Goal: Task Accomplishment & Management: Use online tool/utility

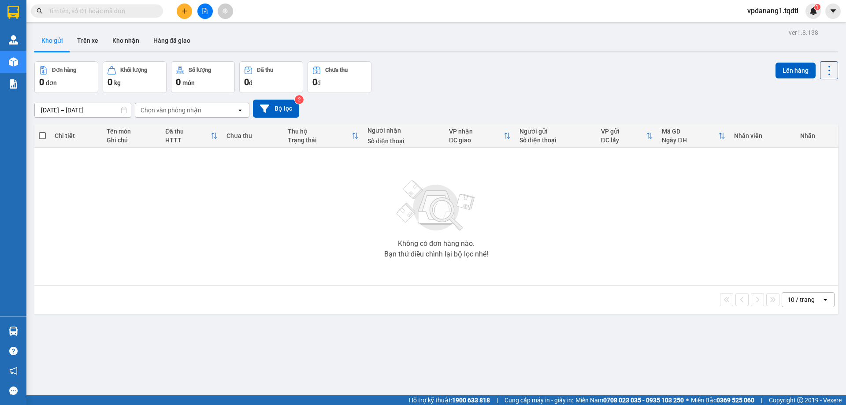
click at [205, 10] on icon "file-add" at bounding box center [205, 11] width 5 height 6
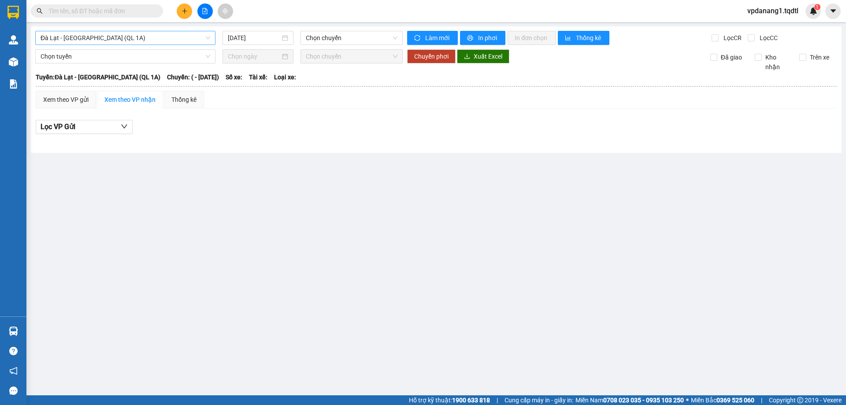
click at [120, 39] on span "Đà Lạt - [GEOGRAPHIC_DATA] (QL 1A)" at bounding box center [126, 37] width 170 height 13
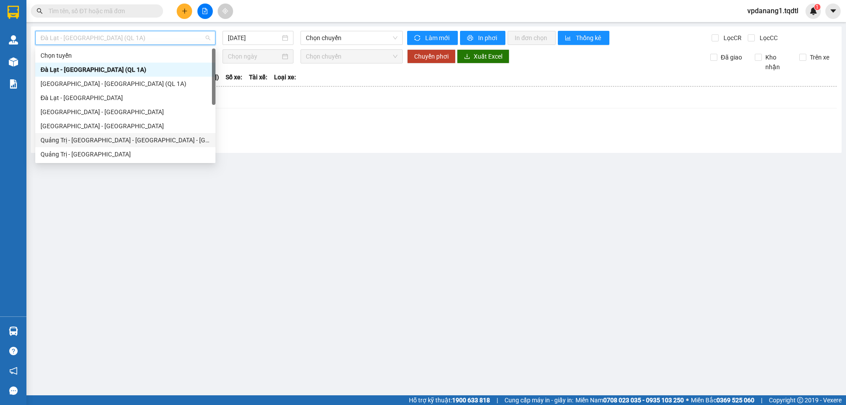
drag, startPoint x: 143, startPoint y: 140, endPoint x: 152, endPoint y: 138, distance: 8.6
click at [144, 140] on div "Quảng Trị - [GEOGRAPHIC_DATA] - [GEOGRAPHIC_DATA] - [GEOGRAPHIC_DATA]" at bounding box center [126, 140] width 170 height 10
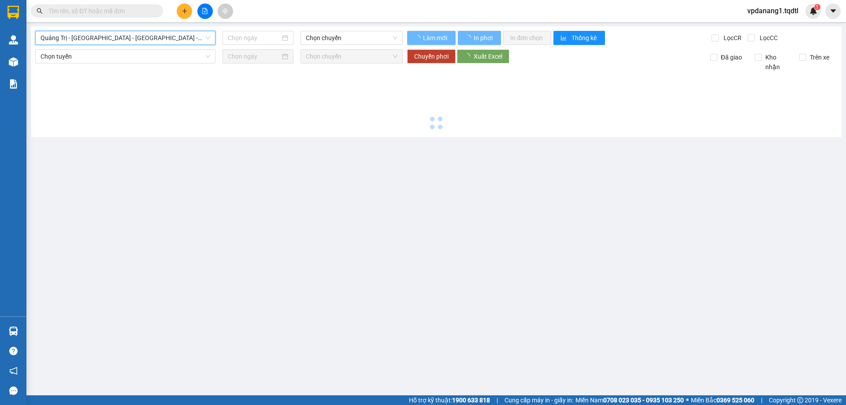
type input "[DATE]"
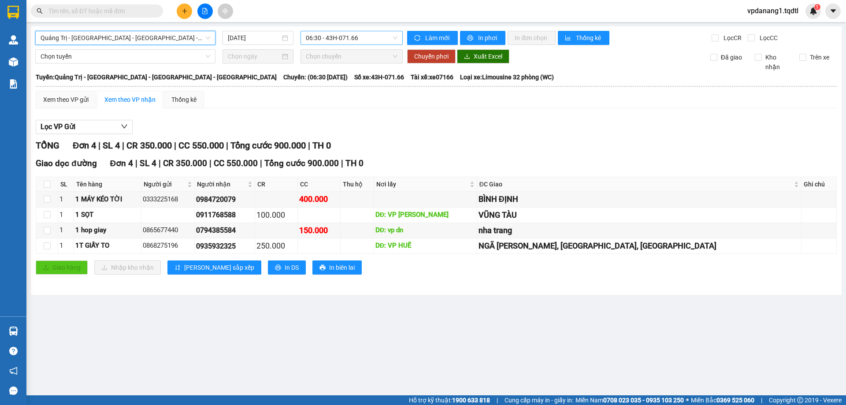
click at [380, 44] on span "06:30 - 43H-071.66" at bounding box center [352, 37] width 92 height 13
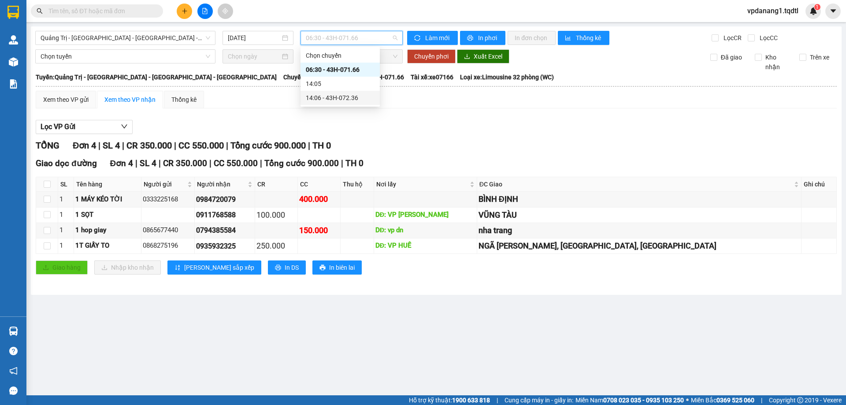
click at [360, 98] on div "14:06 - 43H-072.36" at bounding box center [340, 98] width 69 height 10
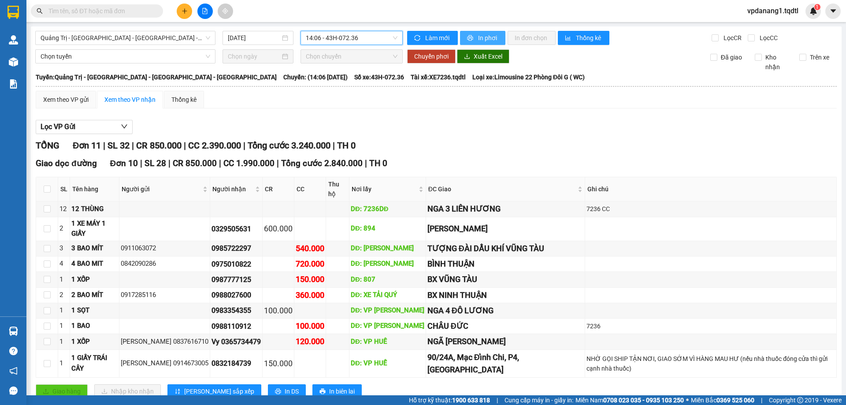
click at [478, 37] on span "In phơi" at bounding box center [488, 38] width 20 height 10
click at [161, 39] on span "Quảng Trị - [GEOGRAPHIC_DATA] - [GEOGRAPHIC_DATA] - [GEOGRAPHIC_DATA]" at bounding box center [126, 37] width 170 height 13
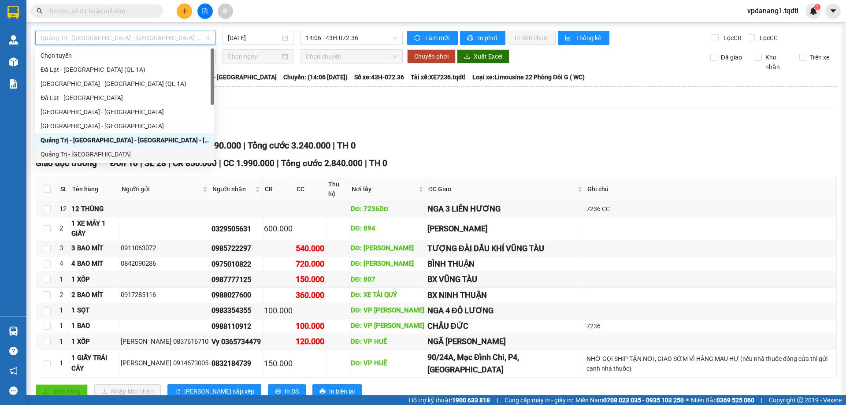
click at [90, 156] on div "Quảng Trị - [GEOGRAPHIC_DATA]" at bounding box center [125, 154] width 168 height 10
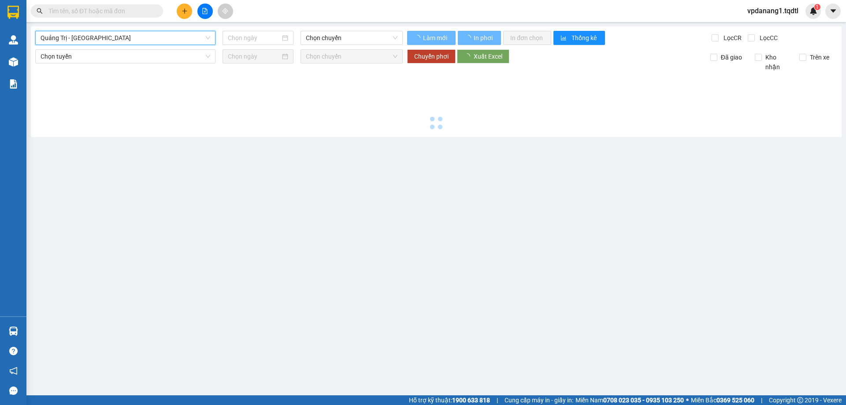
type input "[DATE]"
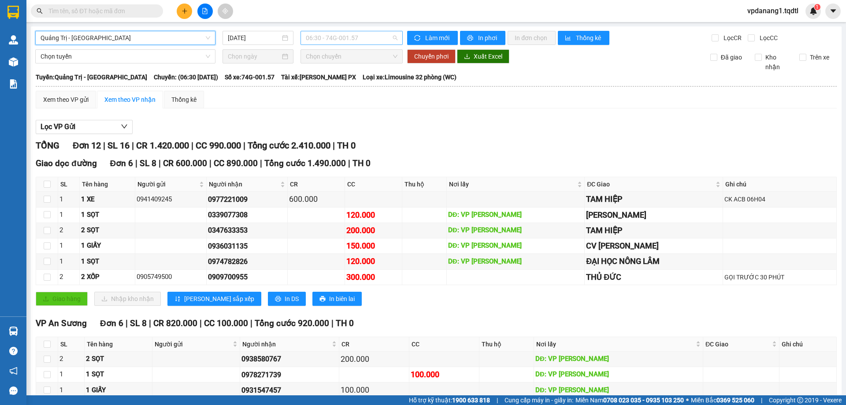
click at [368, 37] on span "06:30 - 74G-001.57" at bounding box center [352, 37] width 92 height 13
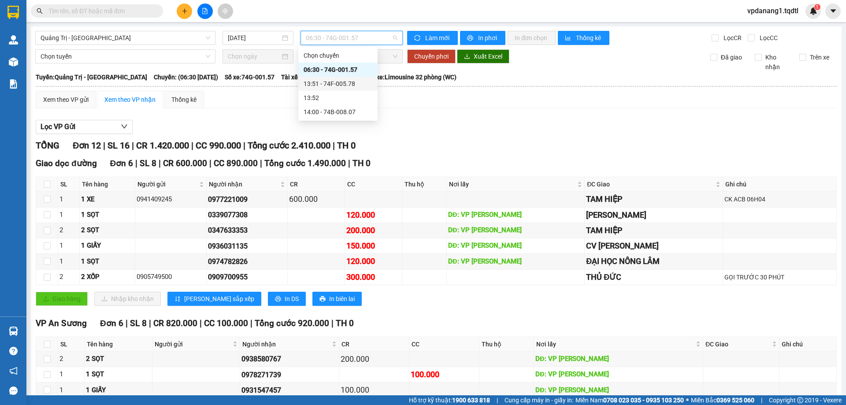
click at [360, 82] on div "13:51 - 74F-005.78" at bounding box center [338, 84] width 69 height 10
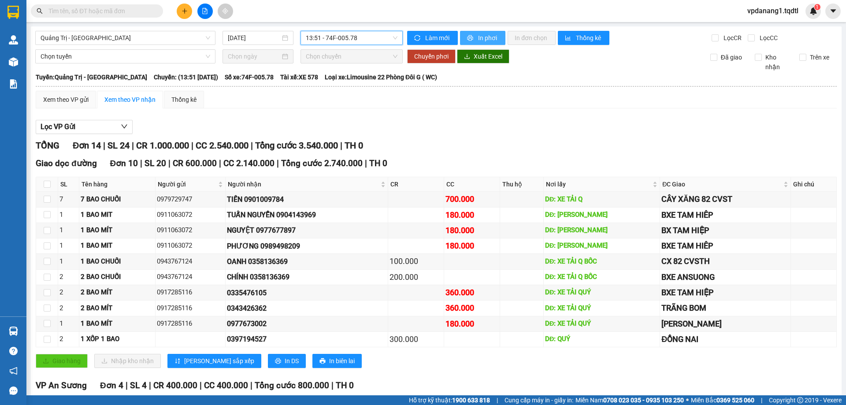
click at [481, 39] on span "In phơi" at bounding box center [488, 38] width 20 height 10
click at [368, 37] on span "13:51 - 74F-005.78" at bounding box center [352, 37] width 92 height 13
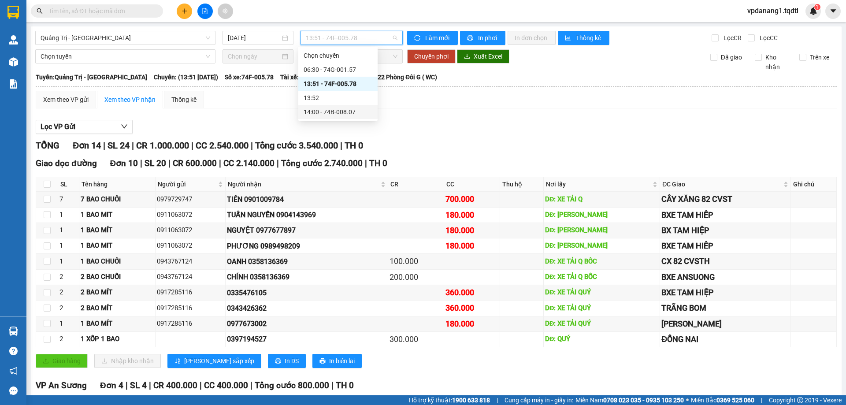
click at [355, 112] on div "14:00 - 74B-008.07" at bounding box center [338, 112] width 69 height 10
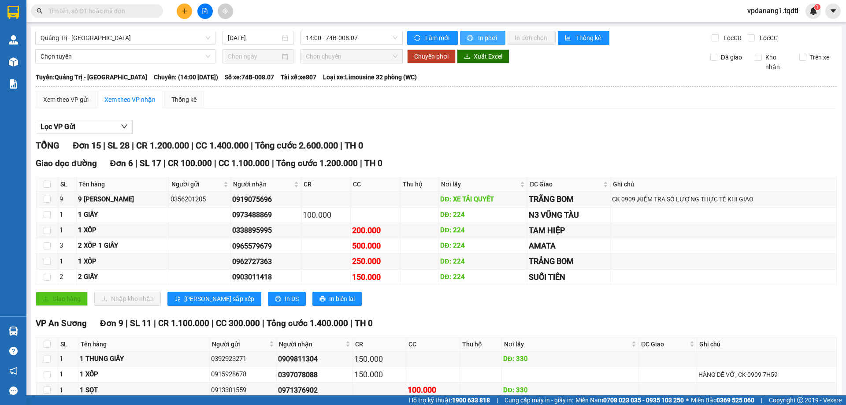
click at [482, 37] on span "In phơi" at bounding box center [488, 38] width 20 height 10
click at [126, 39] on span "Quảng Trị - [GEOGRAPHIC_DATA]" at bounding box center [126, 37] width 170 height 13
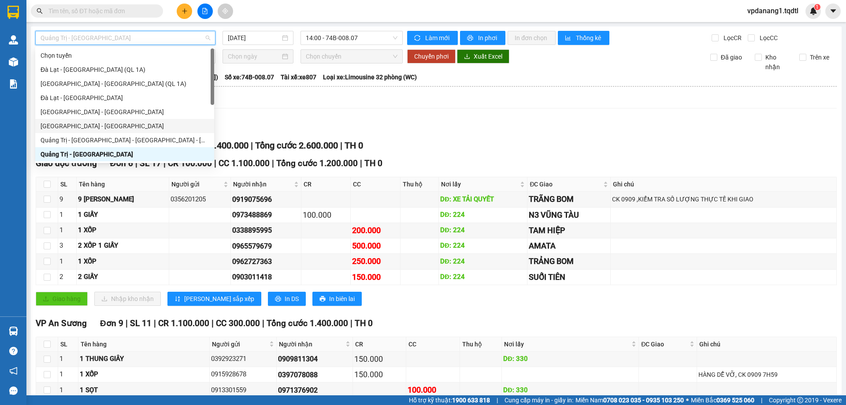
scroll to position [44, 0]
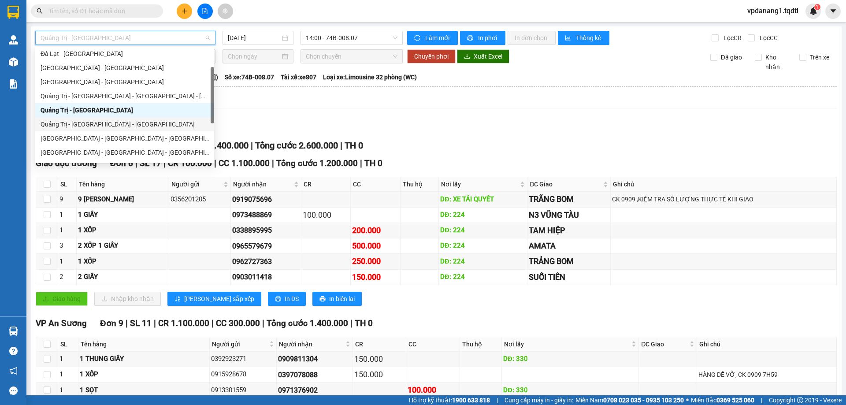
click at [135, 122] on div "Quảng Trị - [GEOGRAPHIC_DATA] - [GEOGRAPHIC_DATA]" at bounding box center [125, 124] width 168 height 10
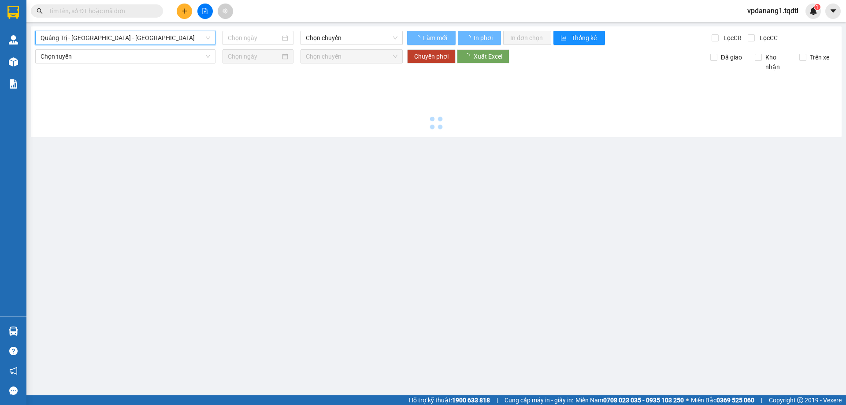
type input "[DATE]"
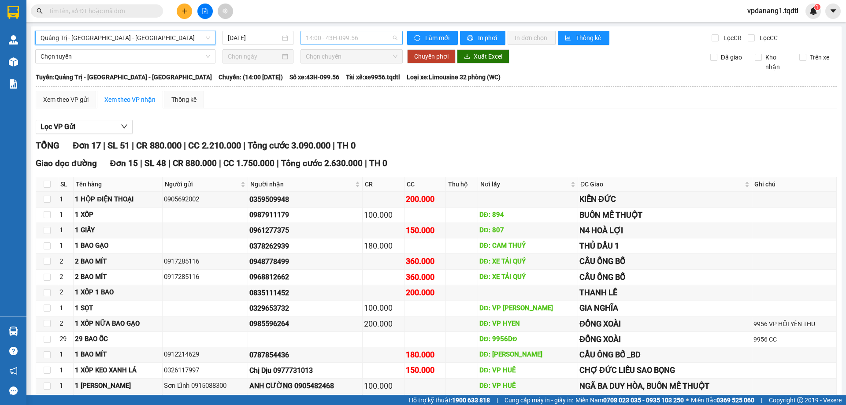
click at [362, 38] on span "14:00 - 43H-099.56" at bounding box center [352, 37] width 92 height 13
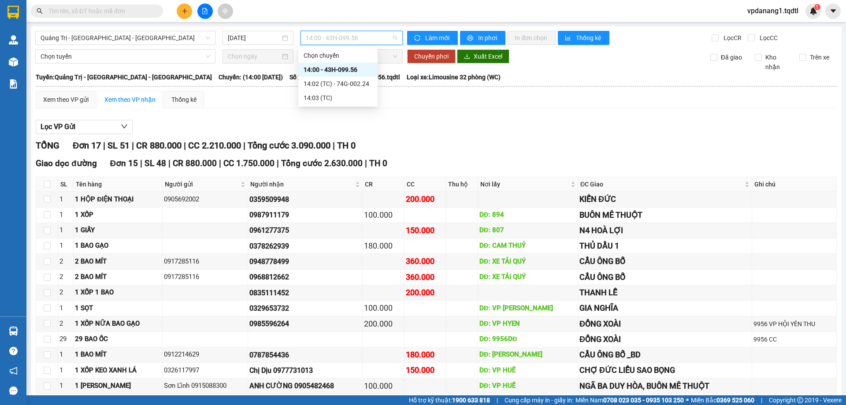
click at [358, 68] on div "14:00 - 43H-099.56" at bounding box center [338, 70] width 69 height 10
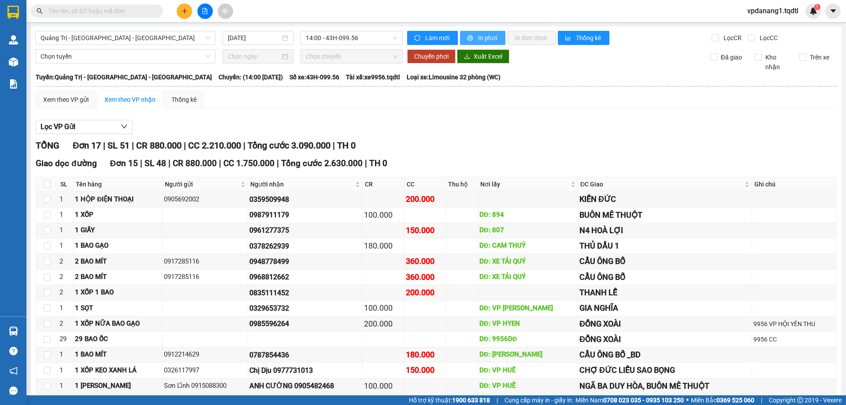
click at [487, 38] on span "In phơi" at bounding box center [488, 38] width 20 height 10
click at [368, 37] on span "14:00 - 43H-099.56" at bounding box center [352, 37] width 92 height 13
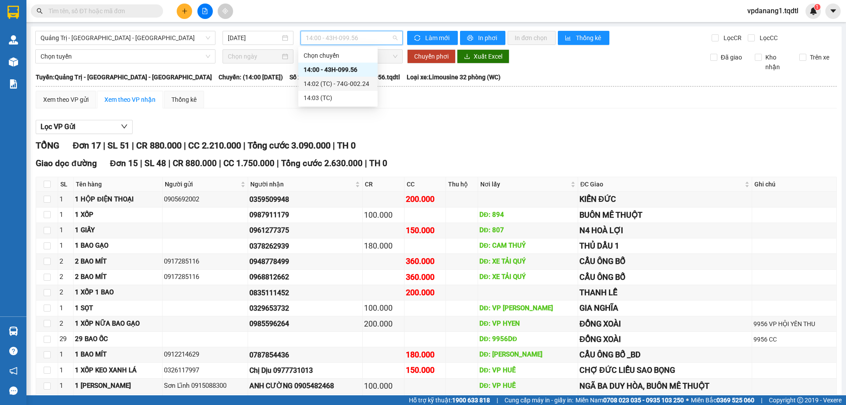
click at [360, 85] on div "14:02 (TC) - 74G-002.24" at bounding box center [338, 84] width 69 height 10
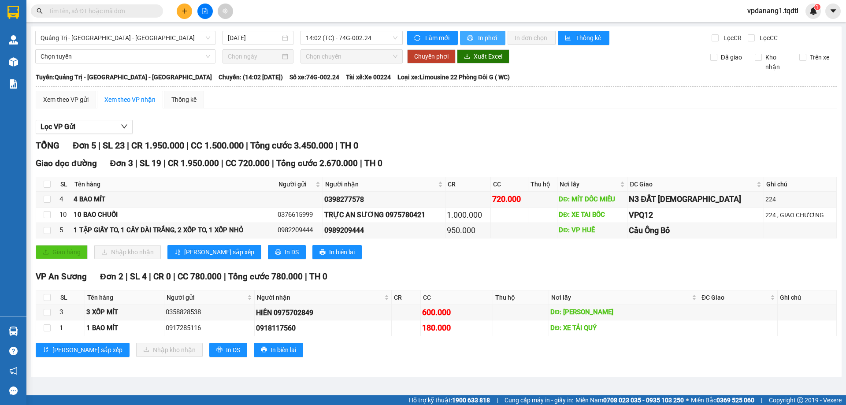
click at [484, 37] on span "In phơi" at bounding box center [488, 38] width 20 height 10
click at [167, 41] on span "Quảng Trị - [GEOGRAPHIC_DATA] - [GEOGRAPHIC_DATA]" at bounding box center [126, 37] width 170 height 13
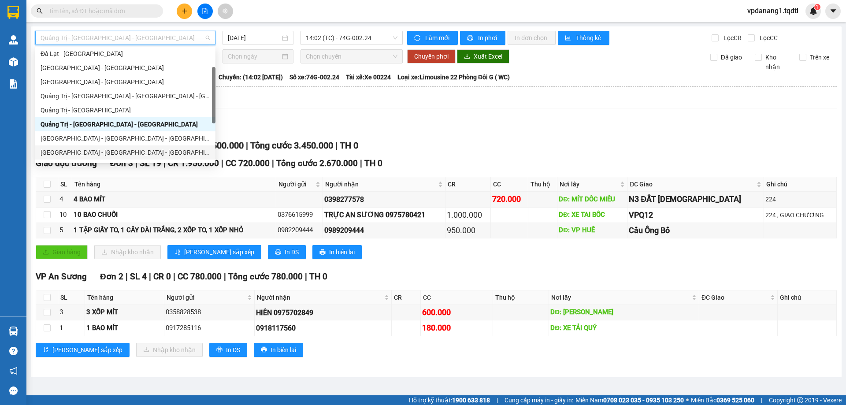
click at [125, 152] on div "[GEOGRAPHIC_DATA] - [GEOGRAPHIC_DATA] - [GEOGRAPHIC_DATA]" at bounding box center [126, 153] width 170 height 10
type input "[DATE]"
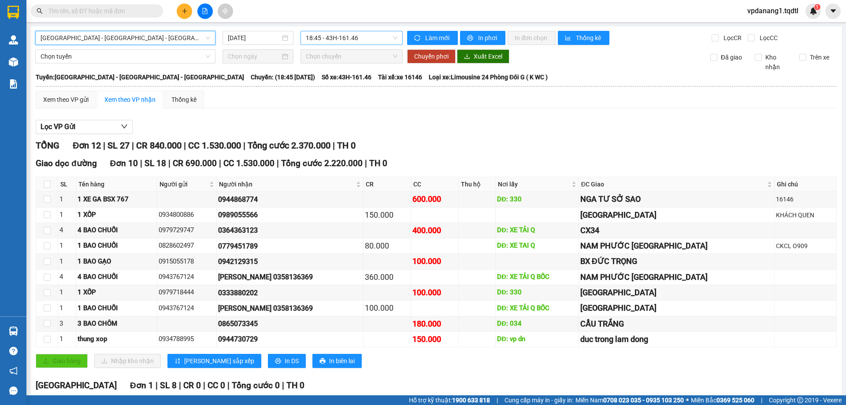
click at [366, 41] on span "18:45 - 43H-161.46" at bounding box center [352, 37] width 92 height 13
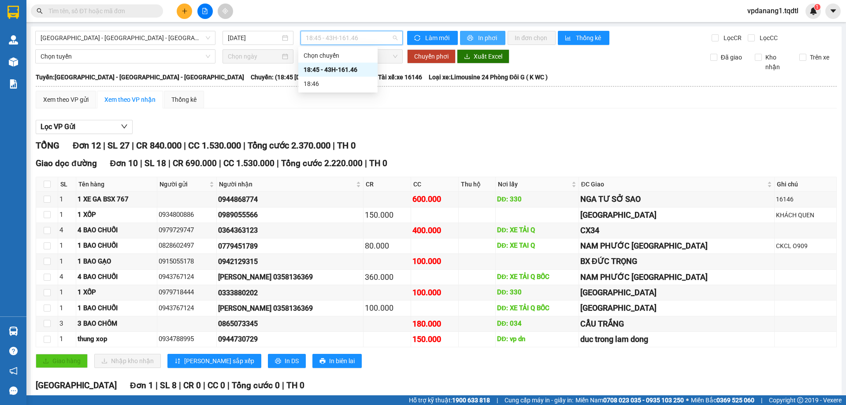
click at [490, 37] on span "In phơi" at bounding box center [488, 38] width 20 height 10
click at [122, 35] on span "[GEOGRAPHIC_DATA] - [GEOGRAPHIC_DATA] - [GEOGRAPHIC_DATA]" at bounding box center [126, 37] width 170 height 13
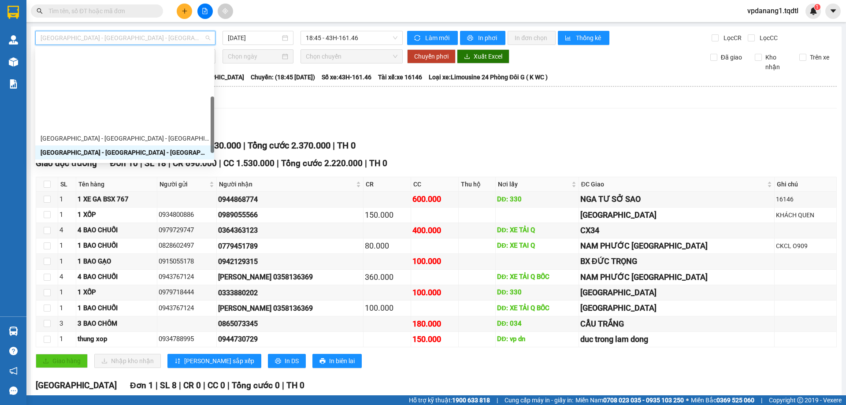
scroll to position [132, 0]
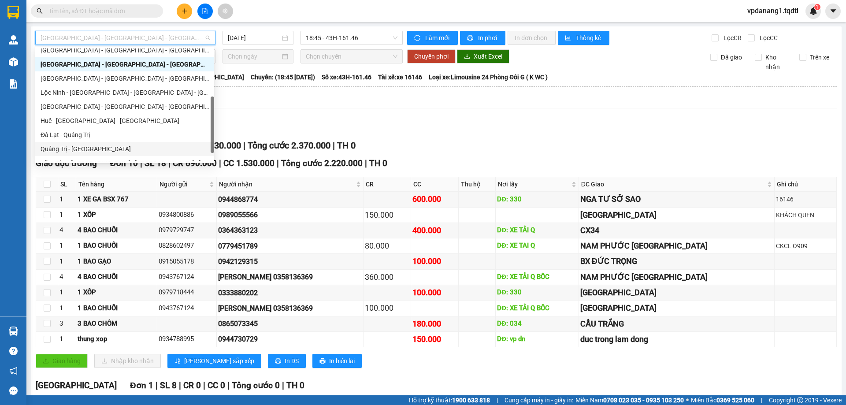
click at [84, 150] on div "Quảng Trị - [GEOGRAPHIC_DATA]" at bounding box center [125, 149] width 168 height 10
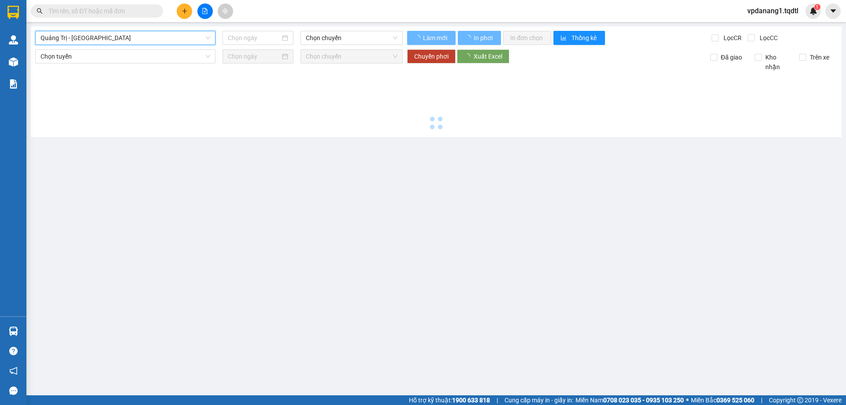
type input "[DATE]"
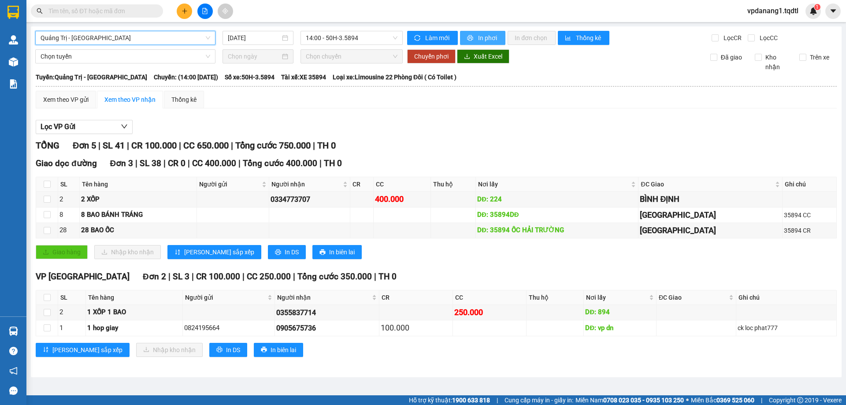
click at [489, 39] on span "In phơi" at bounding box center [488, 38] width 20 height 10
click at [365, 40] on span "14:00 - 50H-3.5894" at bounding box center [352, 37] width 92 height 13
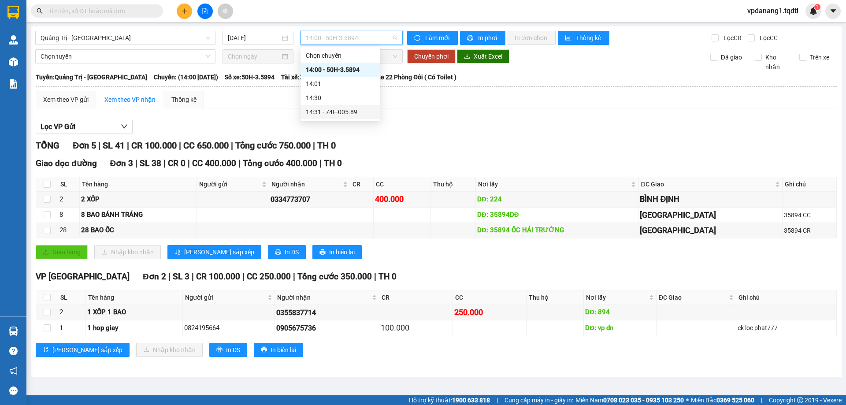
click at [362, 116] on div "14:31 - 74F-005.89" at bounding box center [340, 112] width 69 height 10
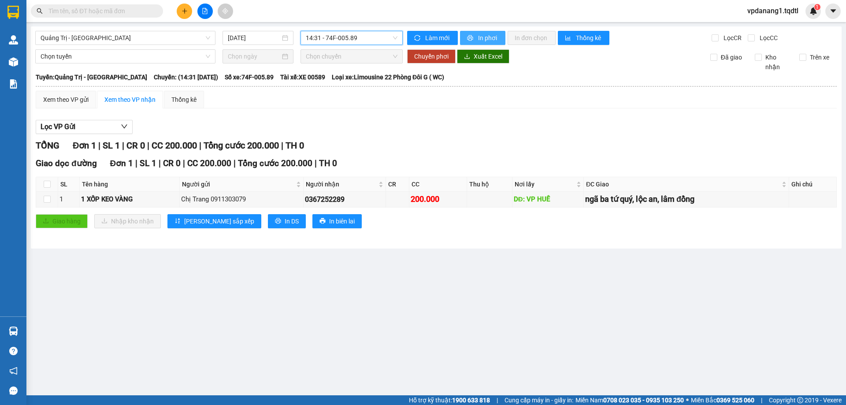
click at [480, 36] on span "In phơi" at bounding box center [488, 38] width 20 height 10
